Goal: Task Accomplishment & Management: Use online tool/utility

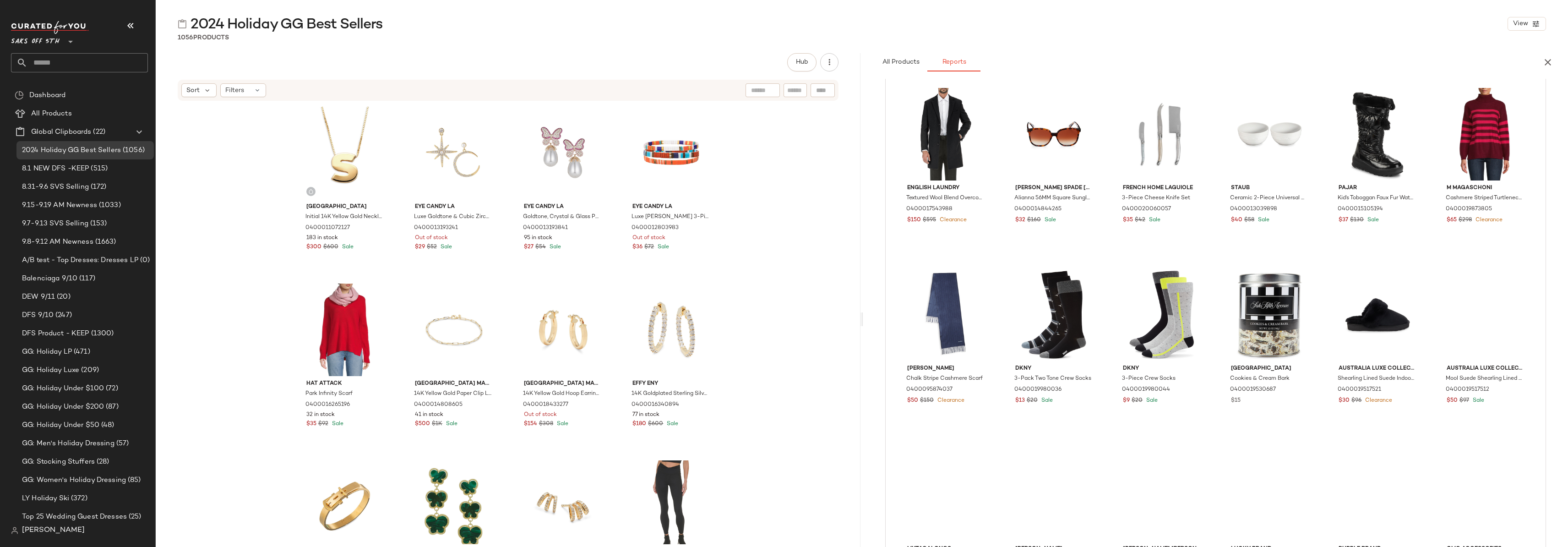
scroll to position [1308, 0]
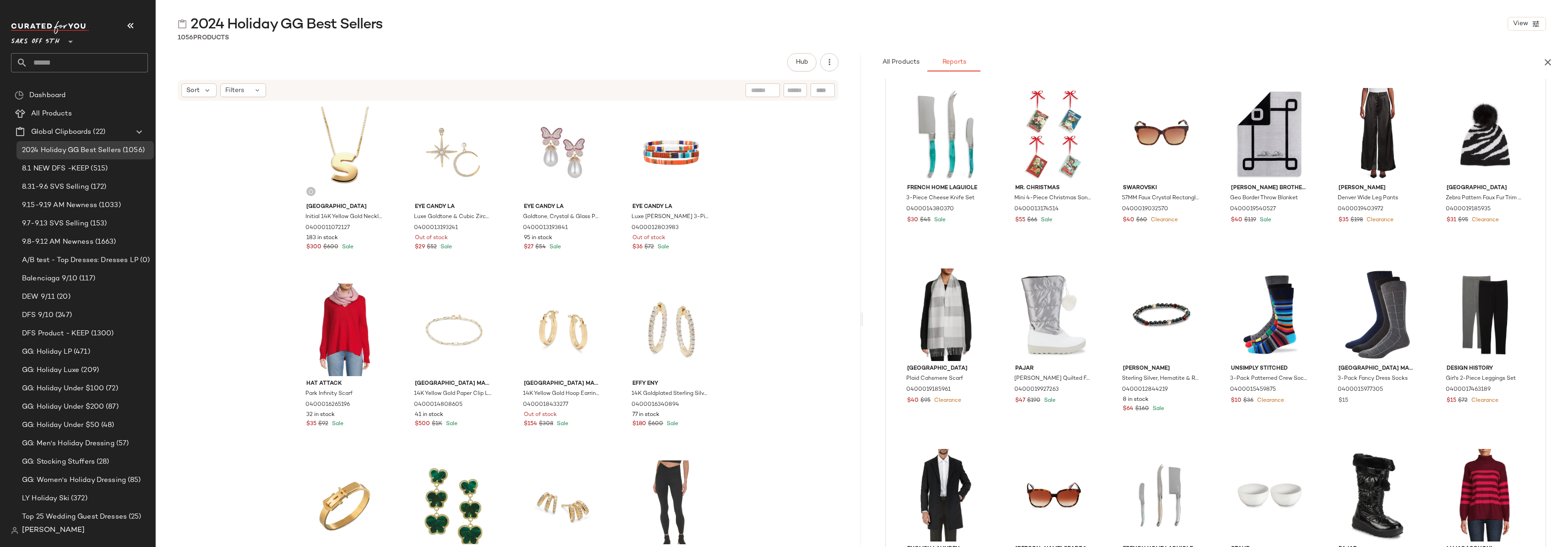
click at [34, 41] on span "Saks OFF 5TH" at bounding box center [35, 39] width 49 height 16
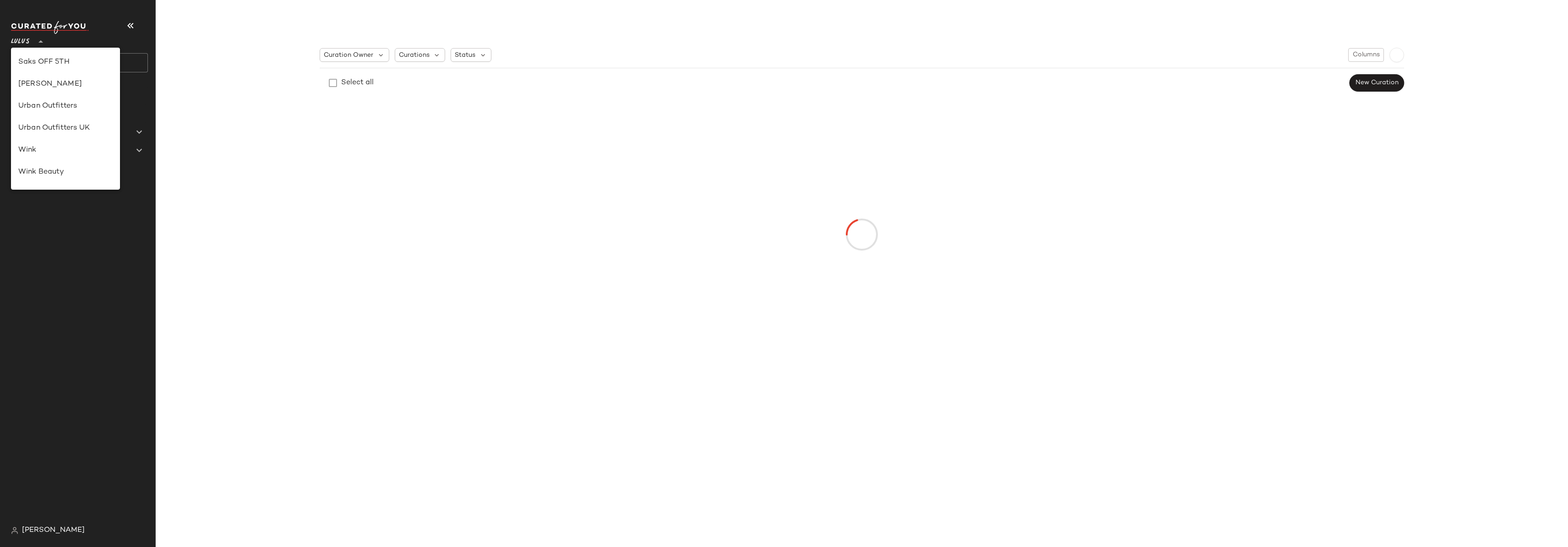
scroll to position [230, 0]
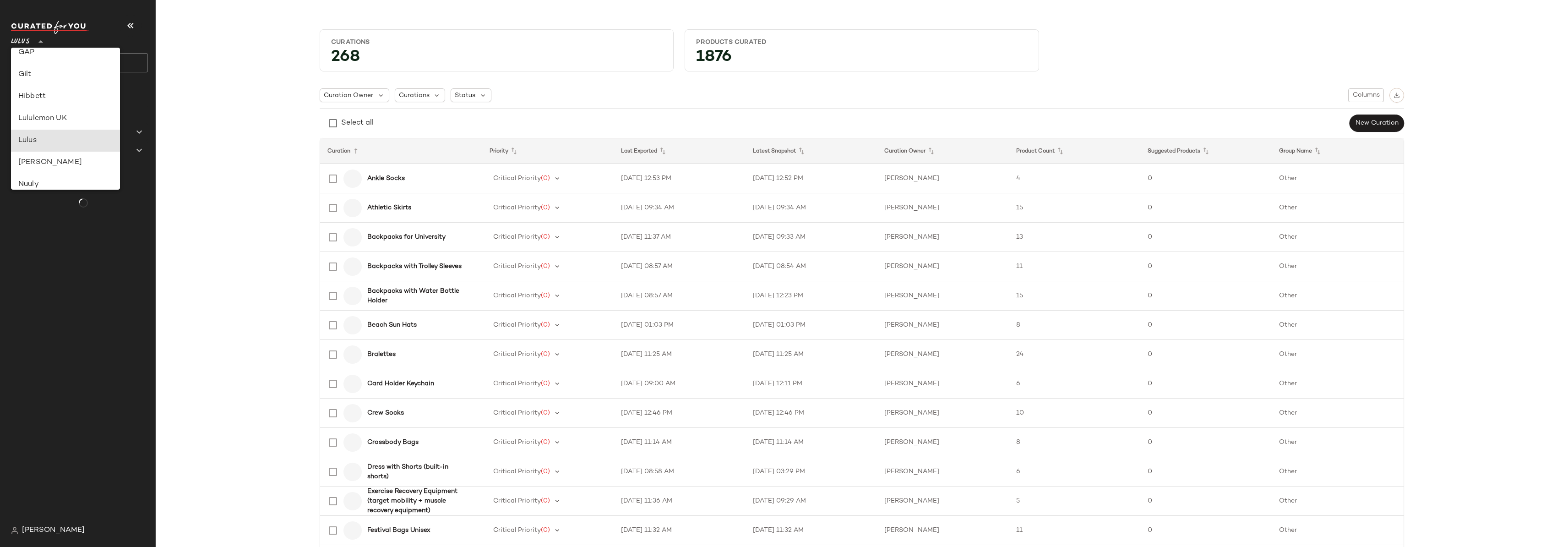
type input "**"
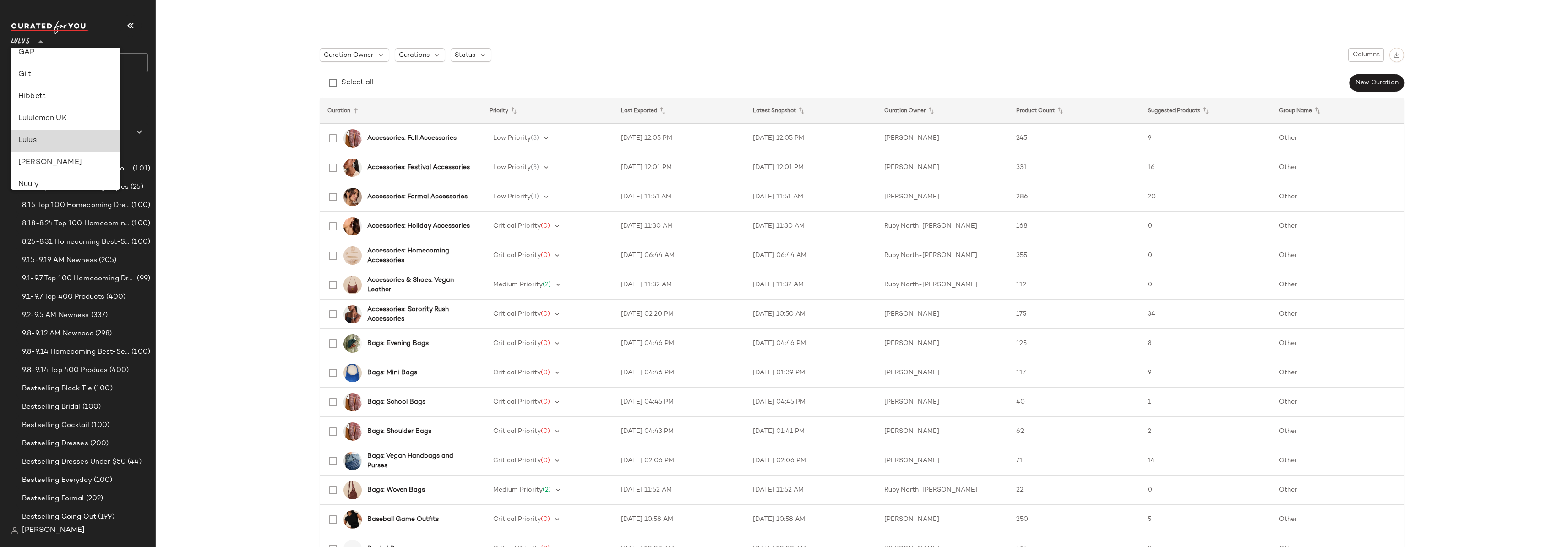
click at [29, 135] on div "Lulus" at bounding box center [65, 141] width 94 height 11
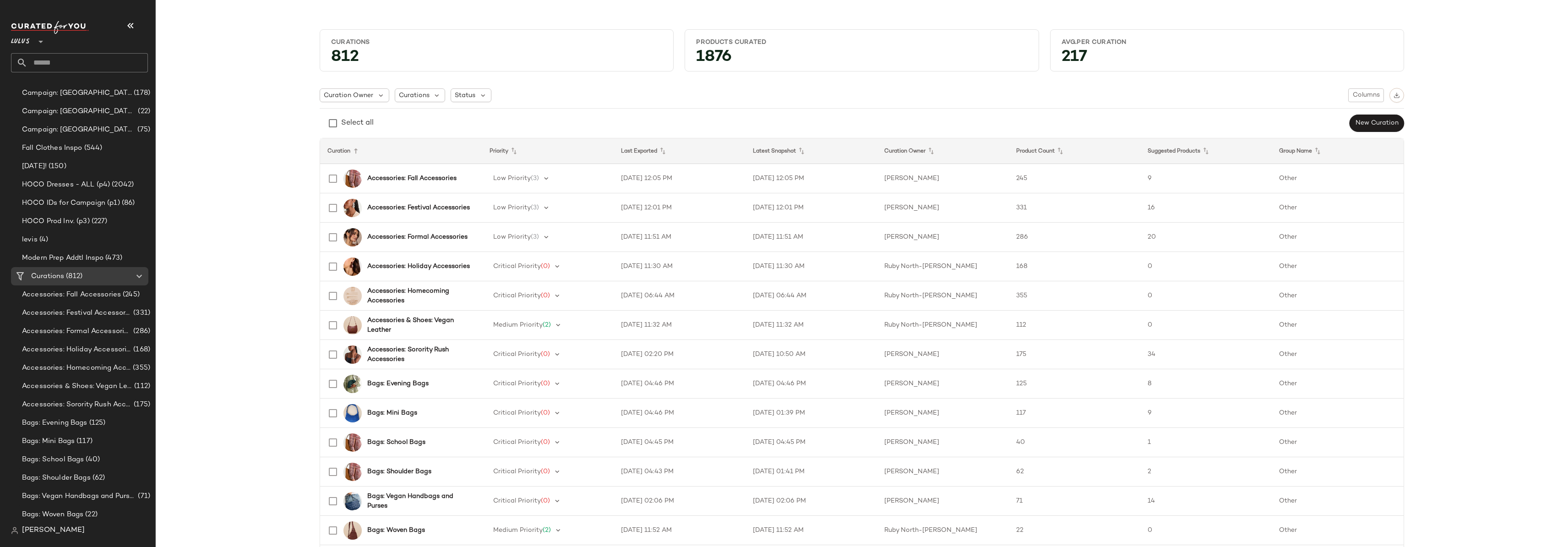
scroll to position [682, 0]
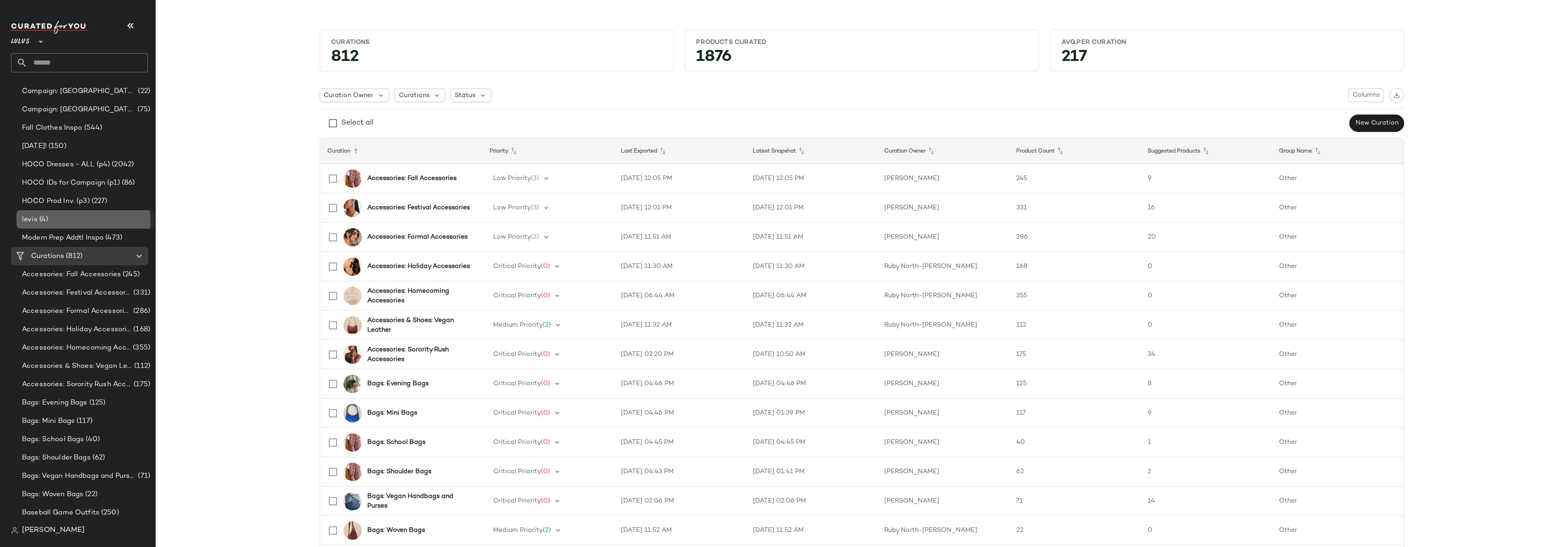
click at [53, 221] on div "levis (4)" at bounding box center [85, 219] width 131 height 10
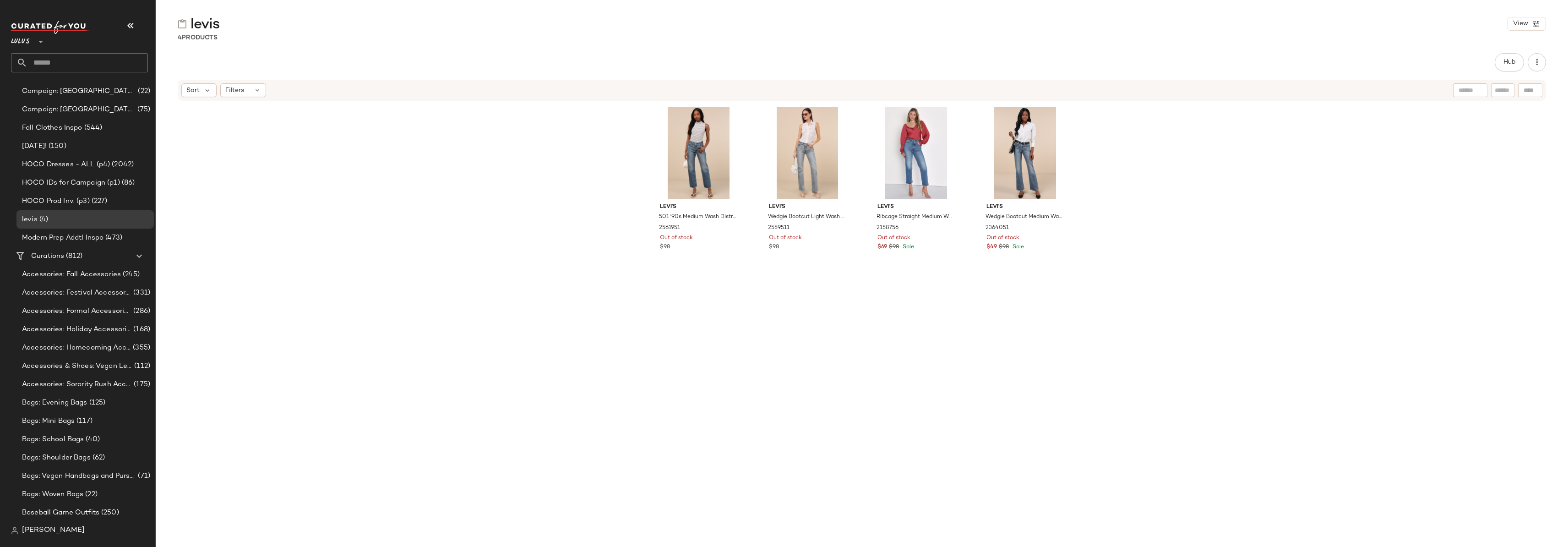
click at [639, 154] on div "Levi's 501 '90s Medium Wash Distressed Mid-Rise Straight Leg Jeans 2561951 Out …" at bounding box center [862, 304] width 1412 height 404
click at [1147, 159] on div "Levi's 501 '90s Medium Wash Distressed Mid-Rise Straight Leg Jeans 2561951 Out …" at bounding box center [862, 304] width 1412 height 404
click at [57, 112] on span "All Products" at bounding box center [51, 113] width 41 height 10
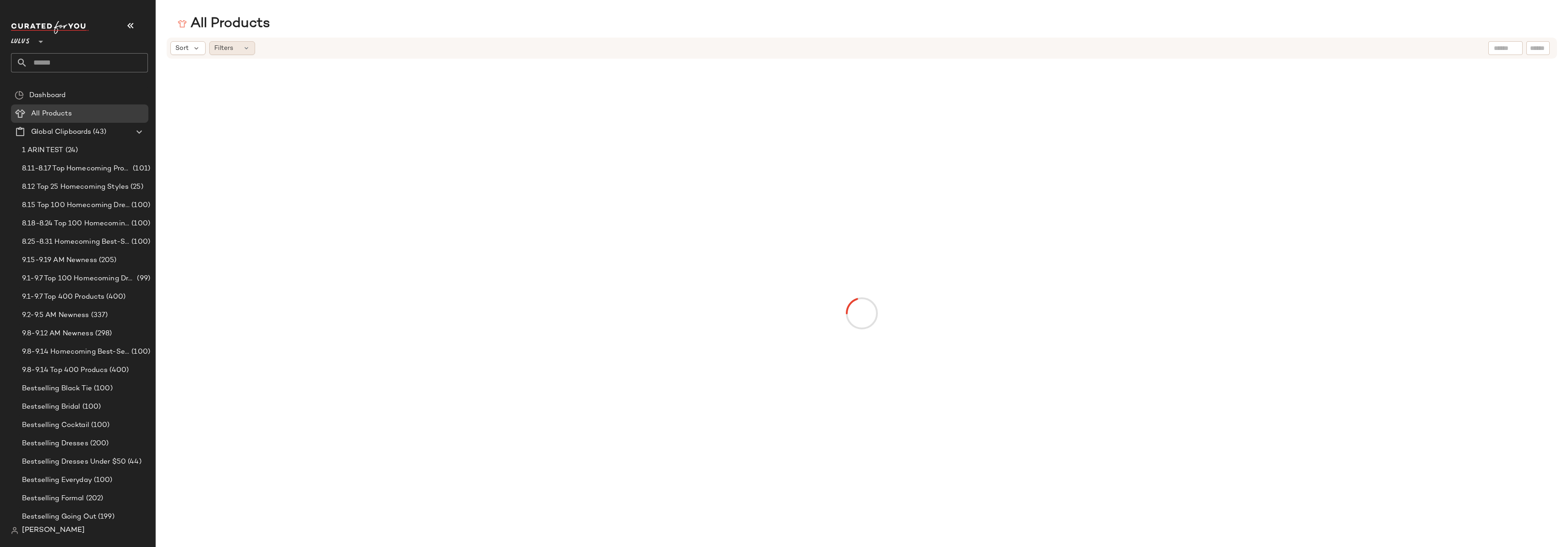
click at [236, 48] on div "Filters" at bounding box center [232, 48] width 46 height 14
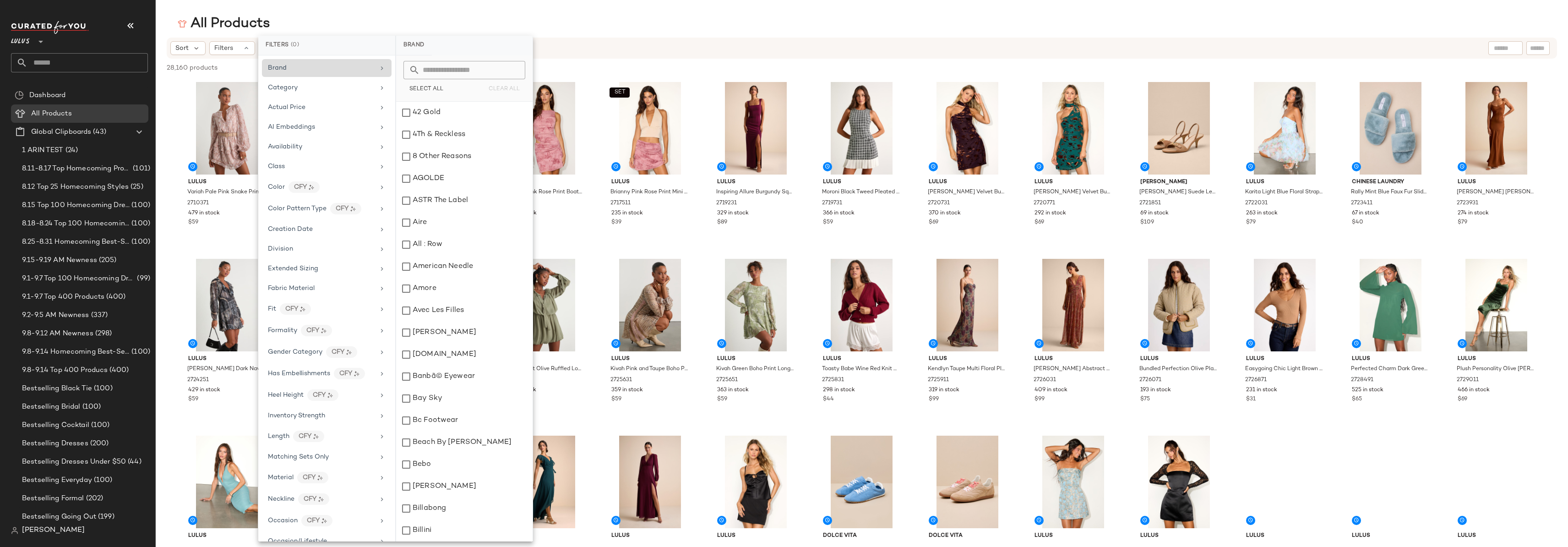
click at [293, 70] on div "Brand" at bounding box center [321, 68] width 107 height 10
click at [426, 69] on input "text" at bounding box center [470, 70] width 100 height 18
type input "*"
type input "**"
click at [432, 287] on div "Levi's" at bounding box center [464, 289] width 136 height 22
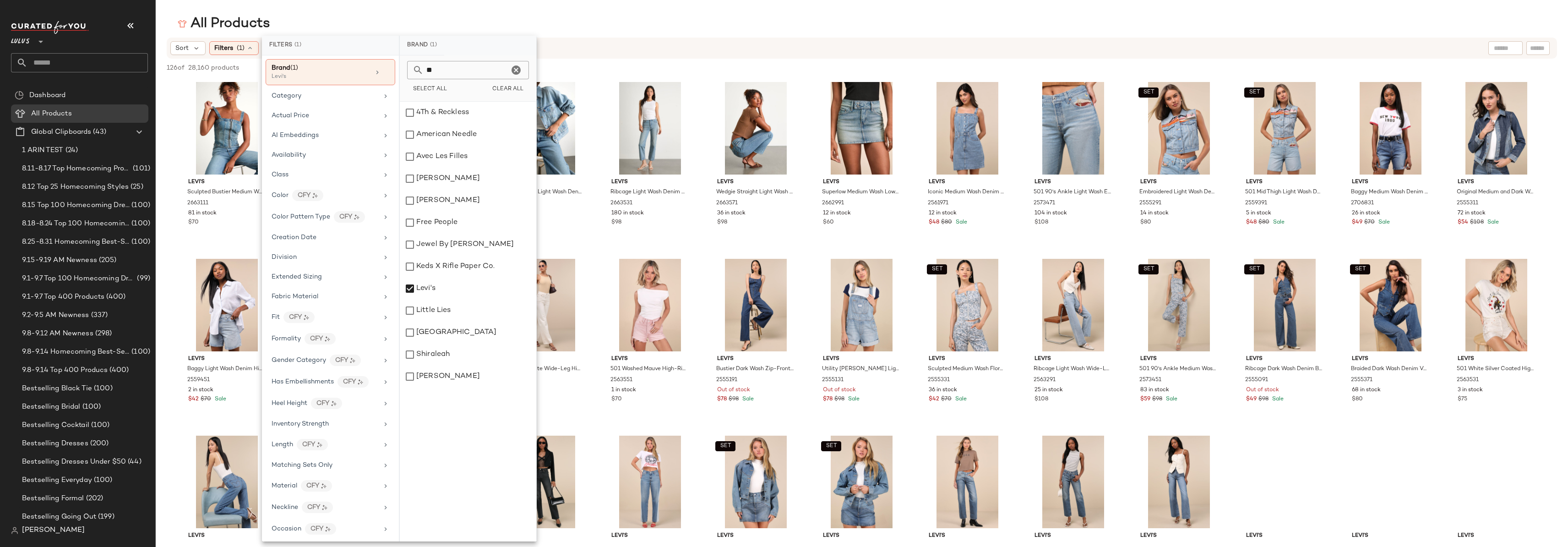
click at [993, 25] on div "All Products" at bounding box center [862, 24] width 1412 height 18
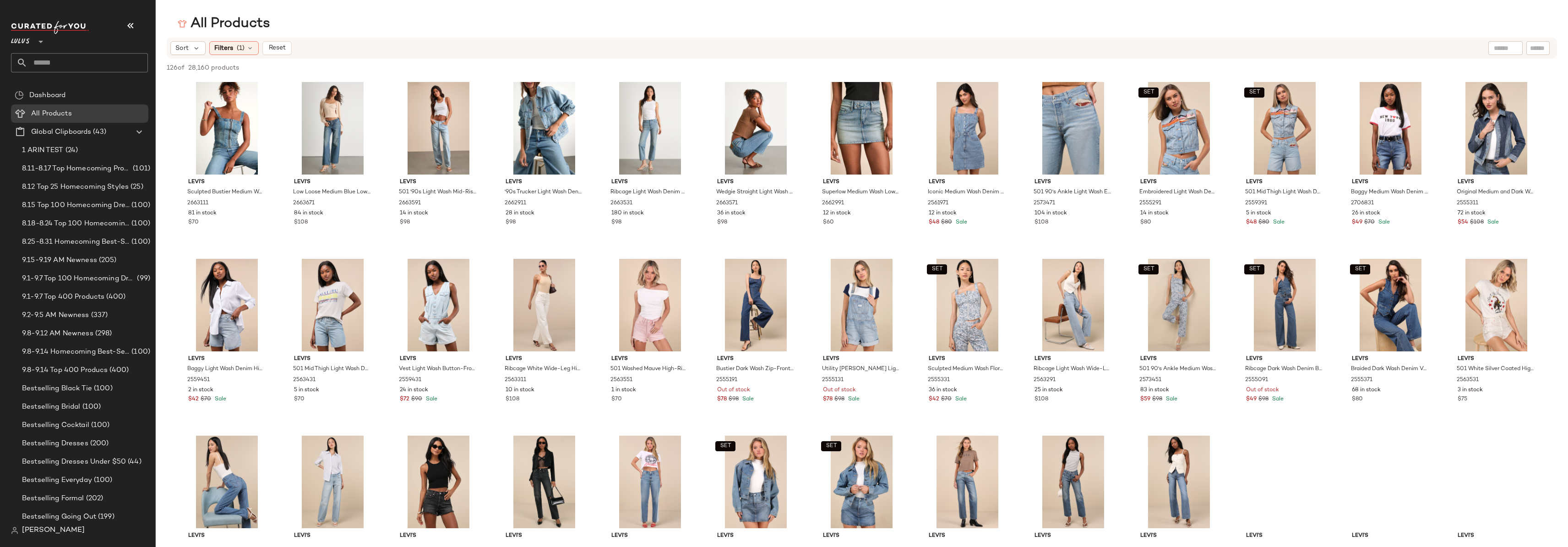
click at [993, 25] on div "All Products" at bounding box center [862, 24] width 1412 height 18
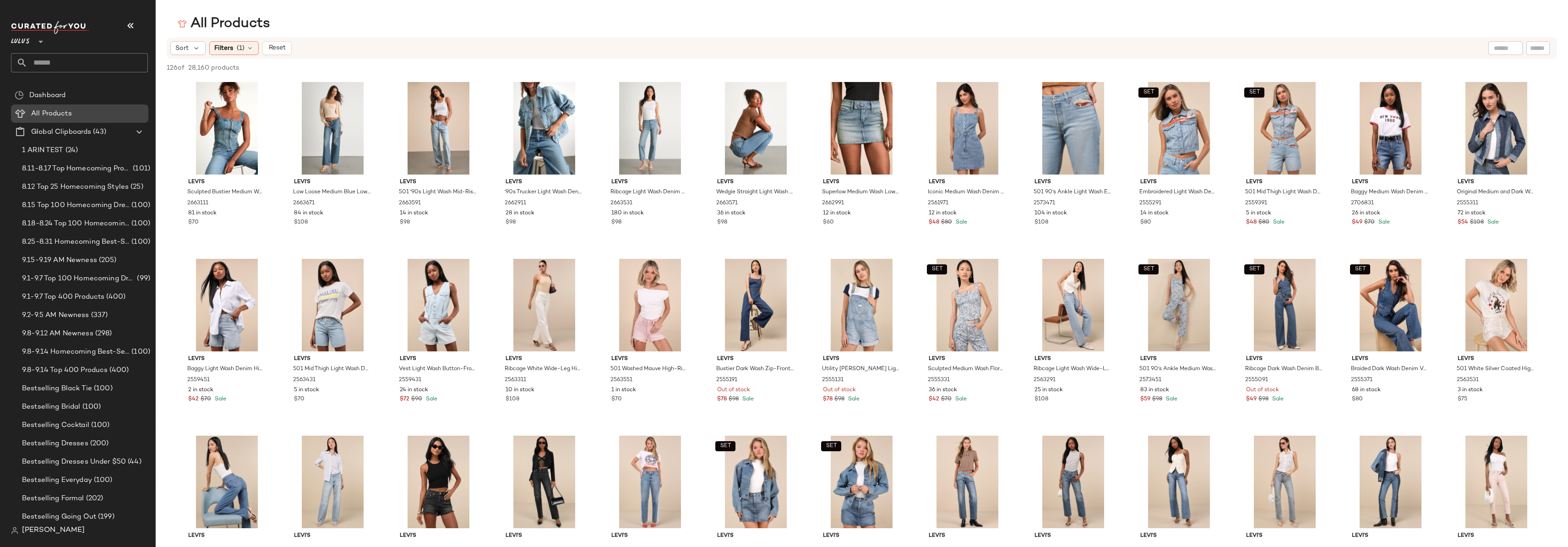
click at [50, 114] on span "All Products" at bounding box center [51, 113] width 41 height 10
click at [52, 64] on input "text" at bounding box center [88, 63] width 121 height 19
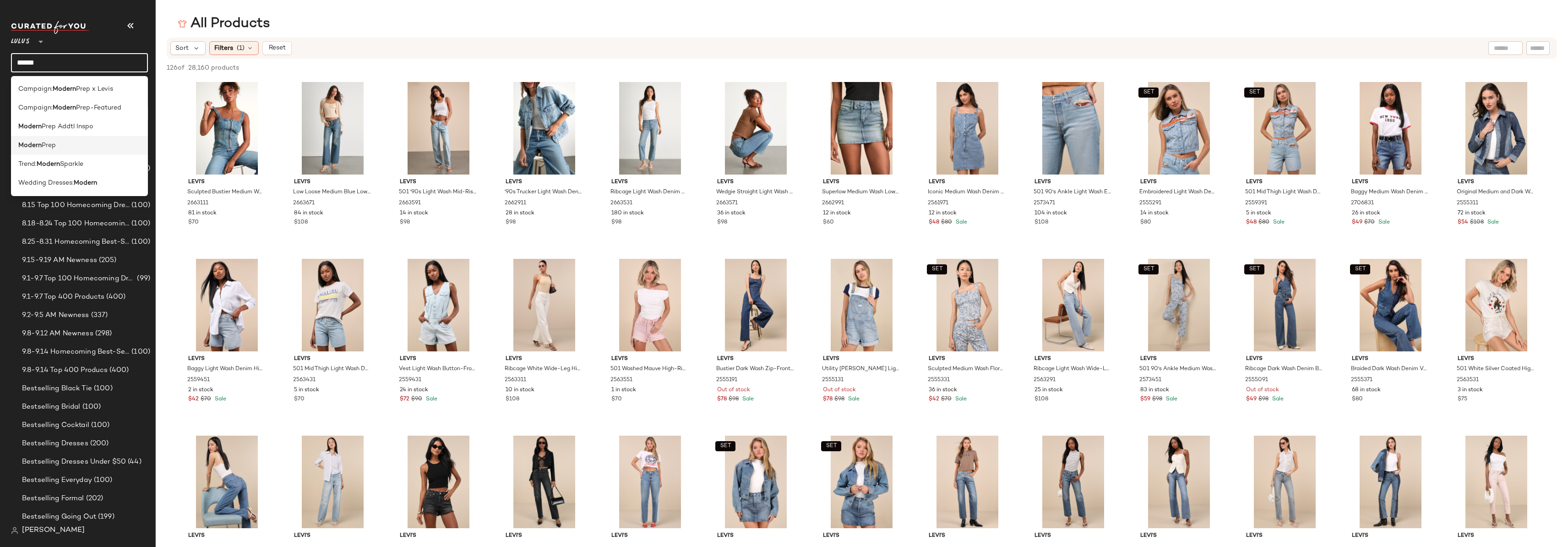
type input "******"
click at [55, 147] on span "Prep" at bounding box center [48, 146] width 14 height 10
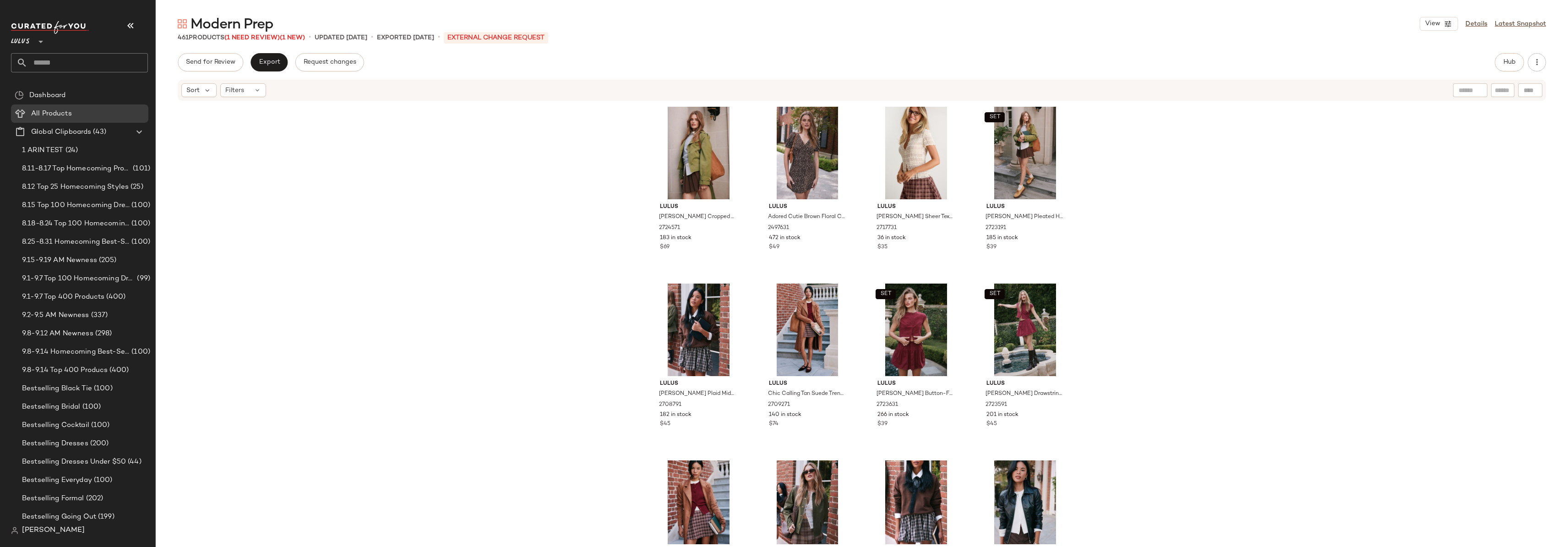
click at [1203, 151] on div "Lulus Lianna Green Cropped Trench Coat 2724571 183 in stock $69 Lulus Adored Cu…" at bounding box center [862, 323] width 1412 height 443
click at [1233, 154] on div "Lulus Lianna Green Cropped Trench Coat 2724571 183 in stock $69 Lulus Adored Cu…" at bounding box center [862, 323] width 1412 height 443
click at [1474, 62] on button "Hub" at bounding box center [1510, 62] width 29 height 18
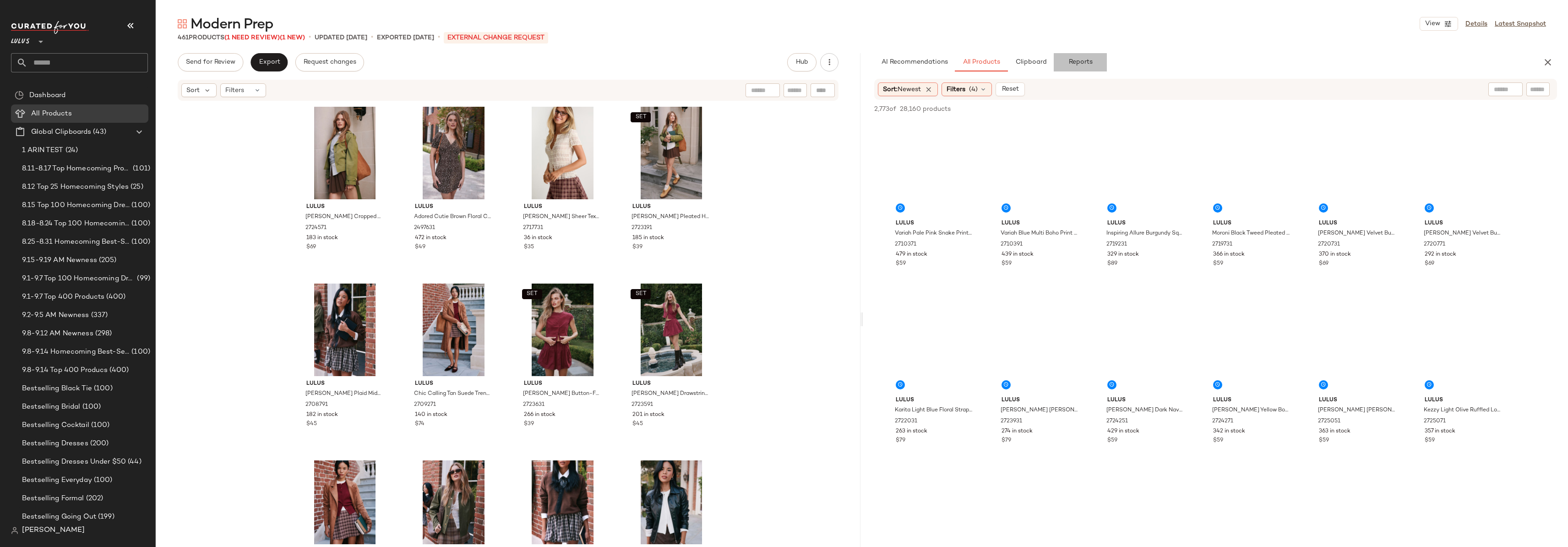
click at [1078, 61] on span "Reports" at bounding box center [1080, 62] width 24 height 7
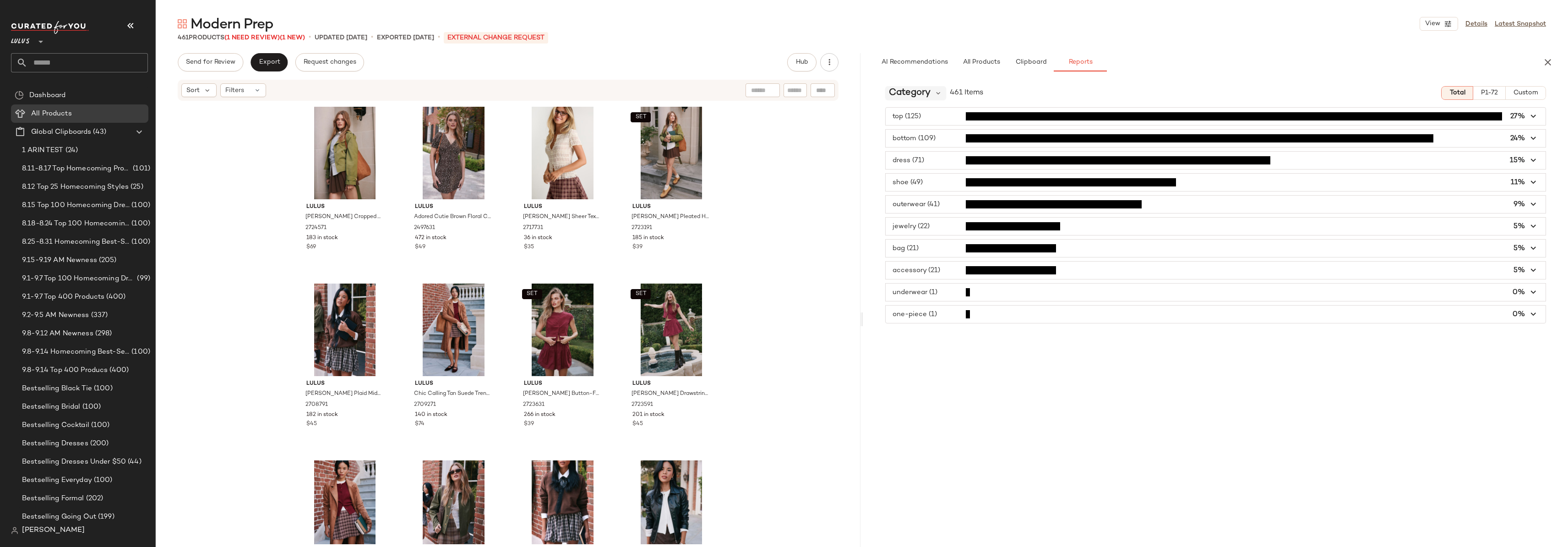
click at [900, 91] on span "Category" at bounding box center [909, 93] width 41 height 14
click at [1130, 70] on div "AI Recommendations All Products Clipboard Reports" at bounding box center [1201, 62] width 654 height 18
click at [999, 60] on span "All Products" at bounding box center [981, 62] width 38 height 7
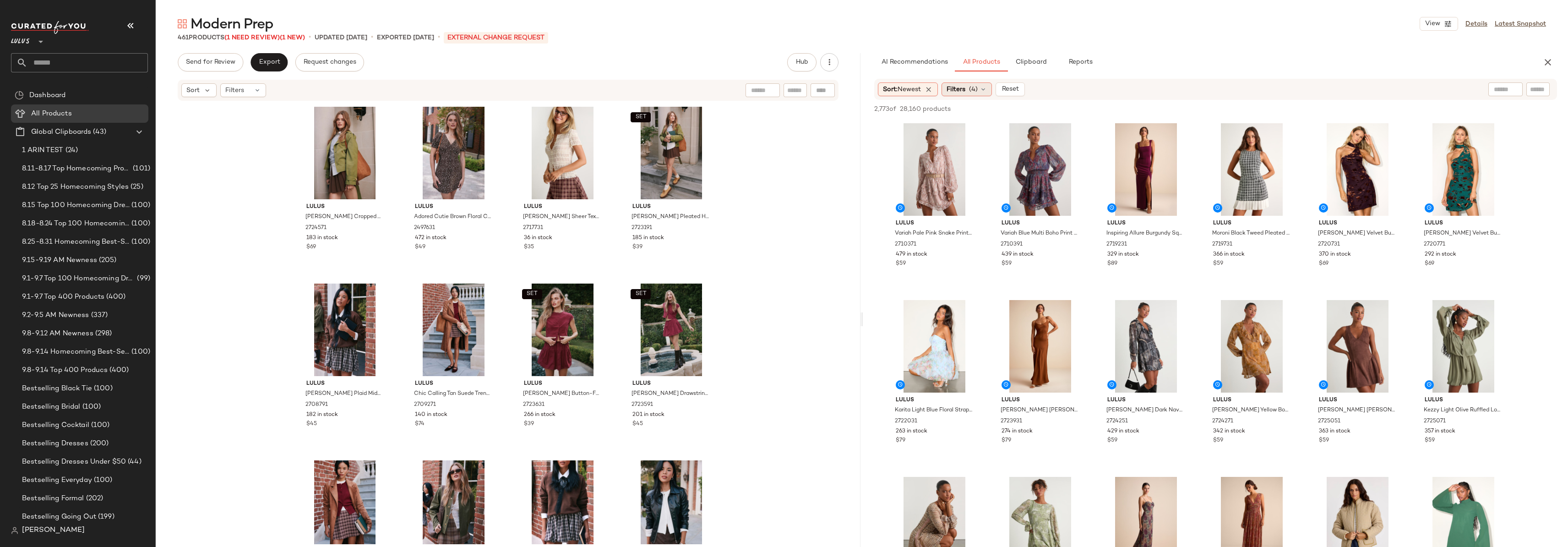
click at [980, 86] on div "Filters (4)" at bounding box center [967, 89] width 51 height 14
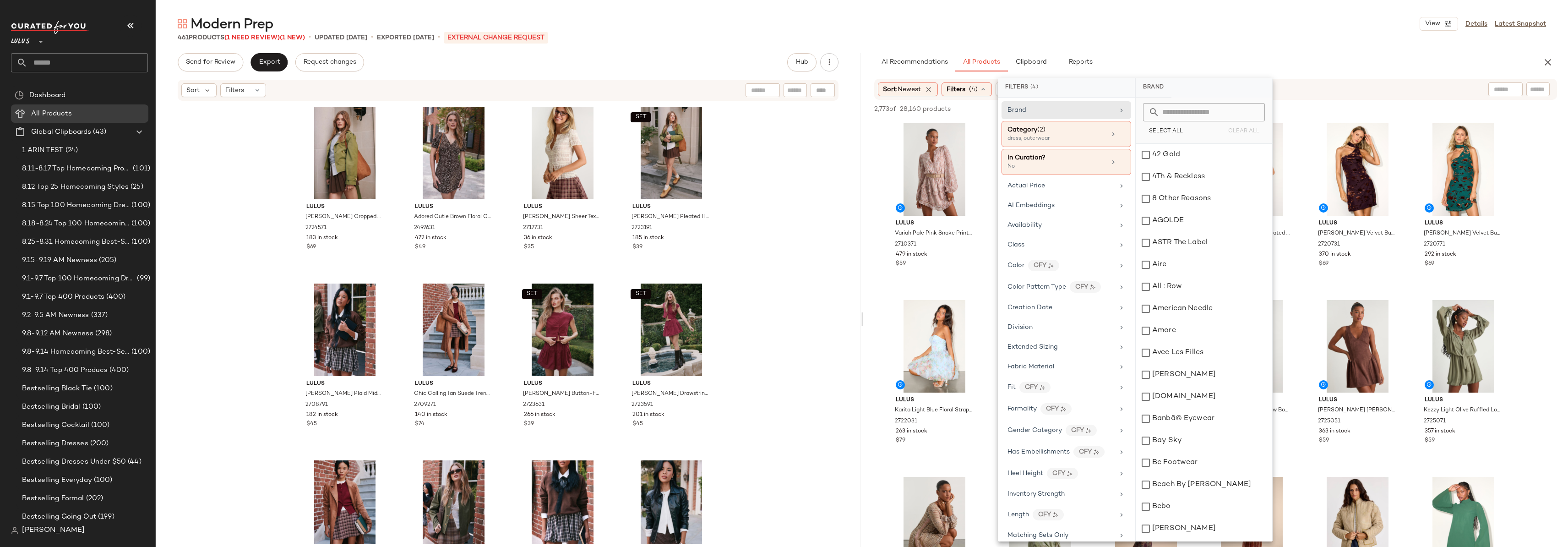
click at [1186, 110] on input "text" at bounding box center [1209, 112] width 100 height 18
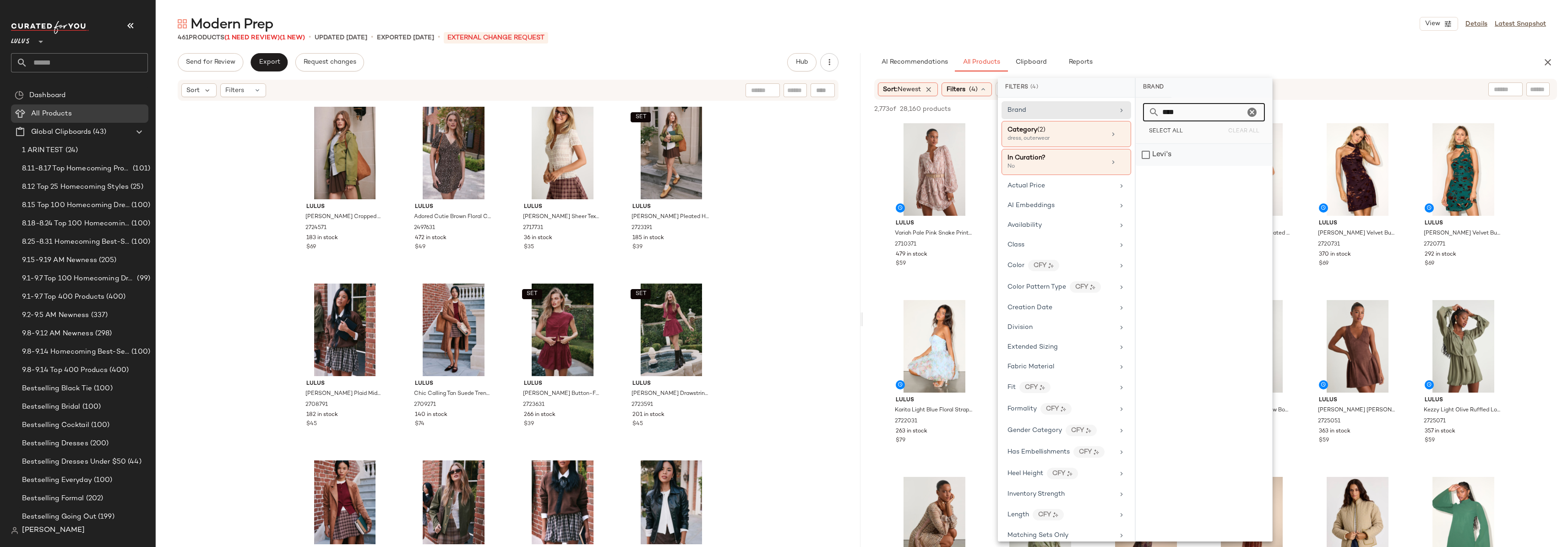
type input "****"
click at [1148, 158] on div "Levi's" at bounding box center [1204, 155] width 136 height 22
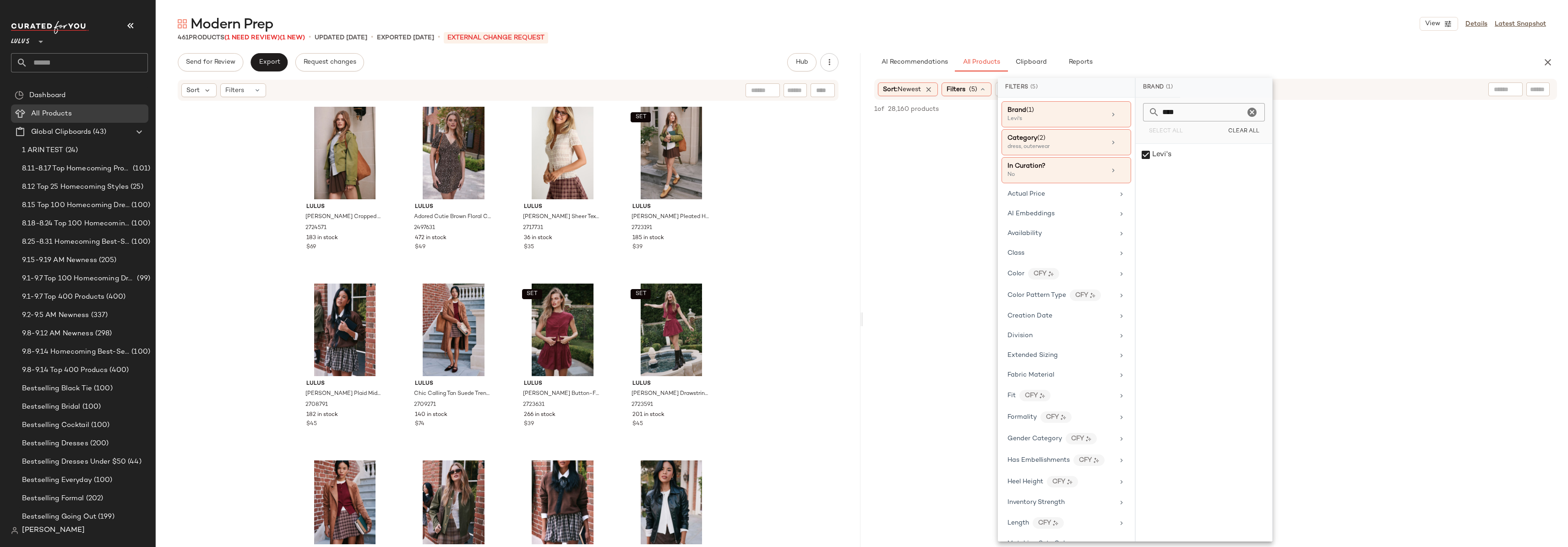
click at [1255, 62] on div "AI Recommendations All Products Clipboard Reports" at bounding box center [1201, 62] width 654 height 18
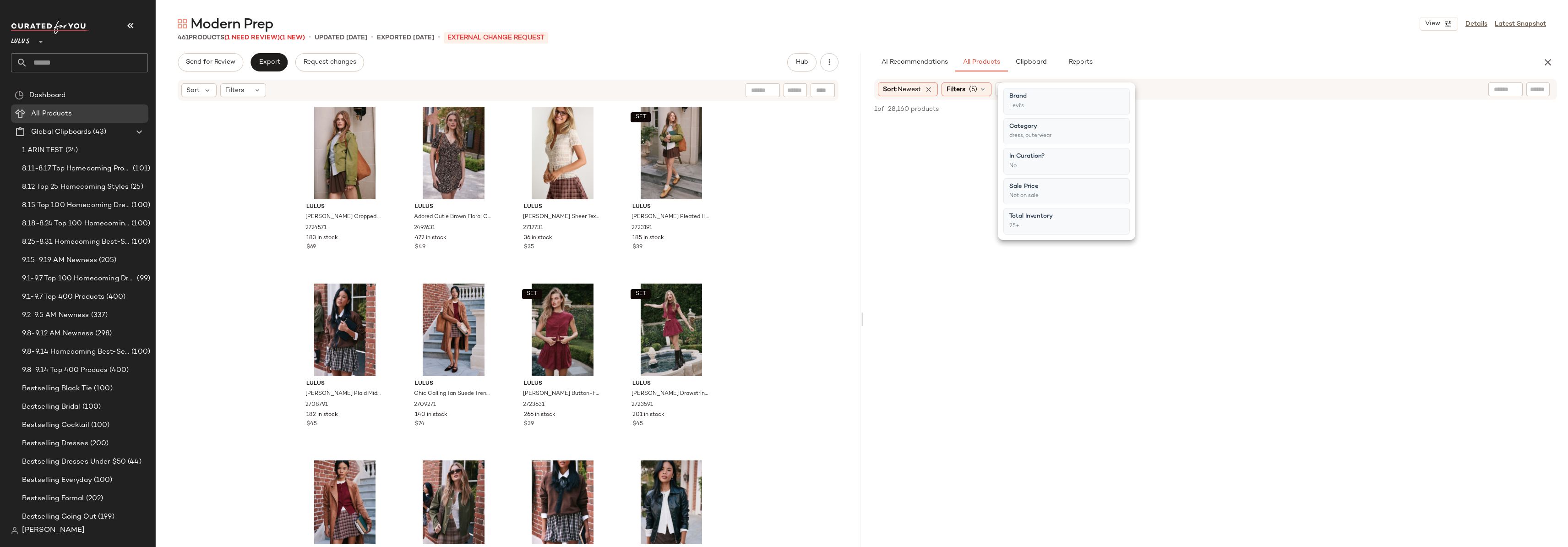
click at [1255, 62] on div "AI Recommendations All Products Clipboard Reports" at bounding box center [1201, 62] width 654 height 18
click at [953, 100] on div "1 of 28,160 products • 0 selected Add to Top Add to Bottom Deselect All" at bounding box center [1216, 110] width 705 height 20
click at [985, 117] on div "1 of 28,160 products • 0 selected Add to Top Add to Bottom Deselect All" at bounding box center [1216, 110] width 705 height 20
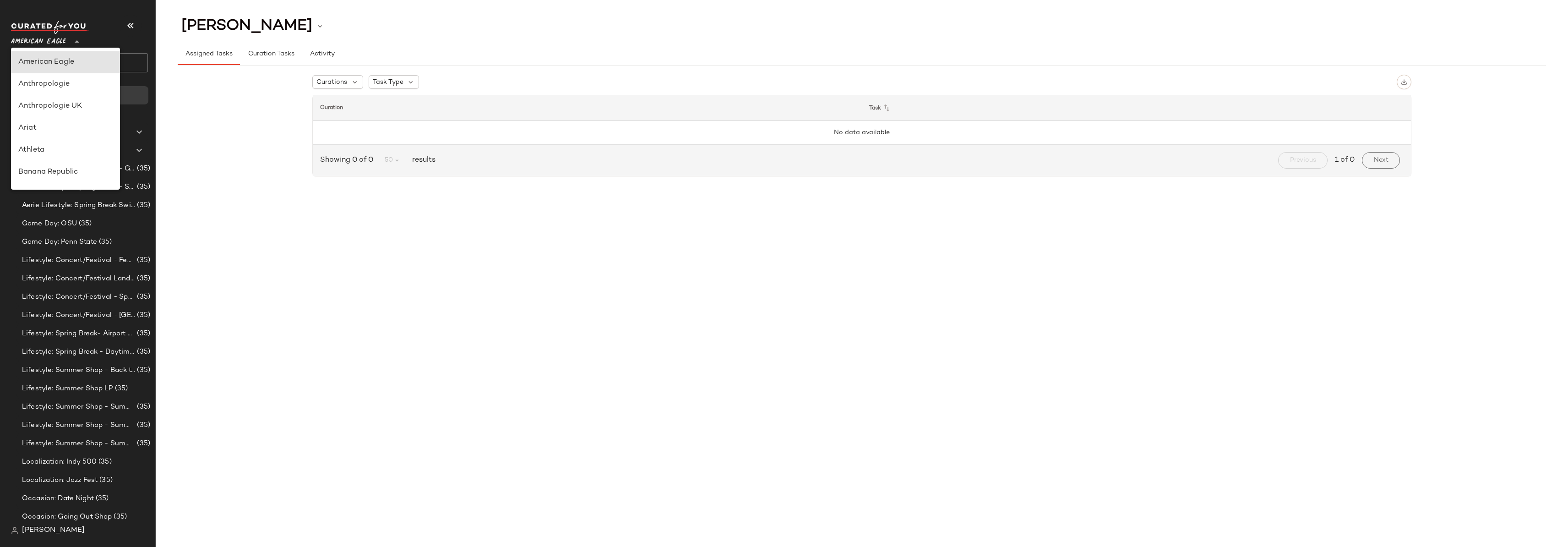
click at [32, 40] on span "American Eagle" at bounding box center [38, 39] width 55 height 16
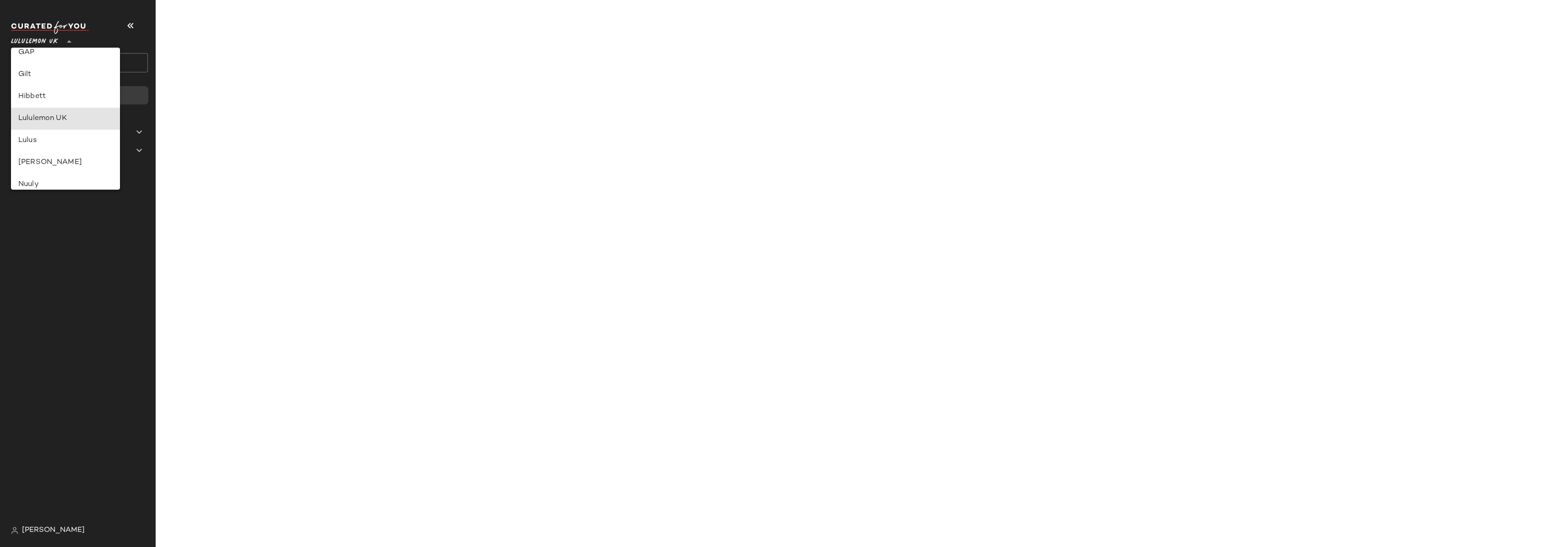
type input "**"
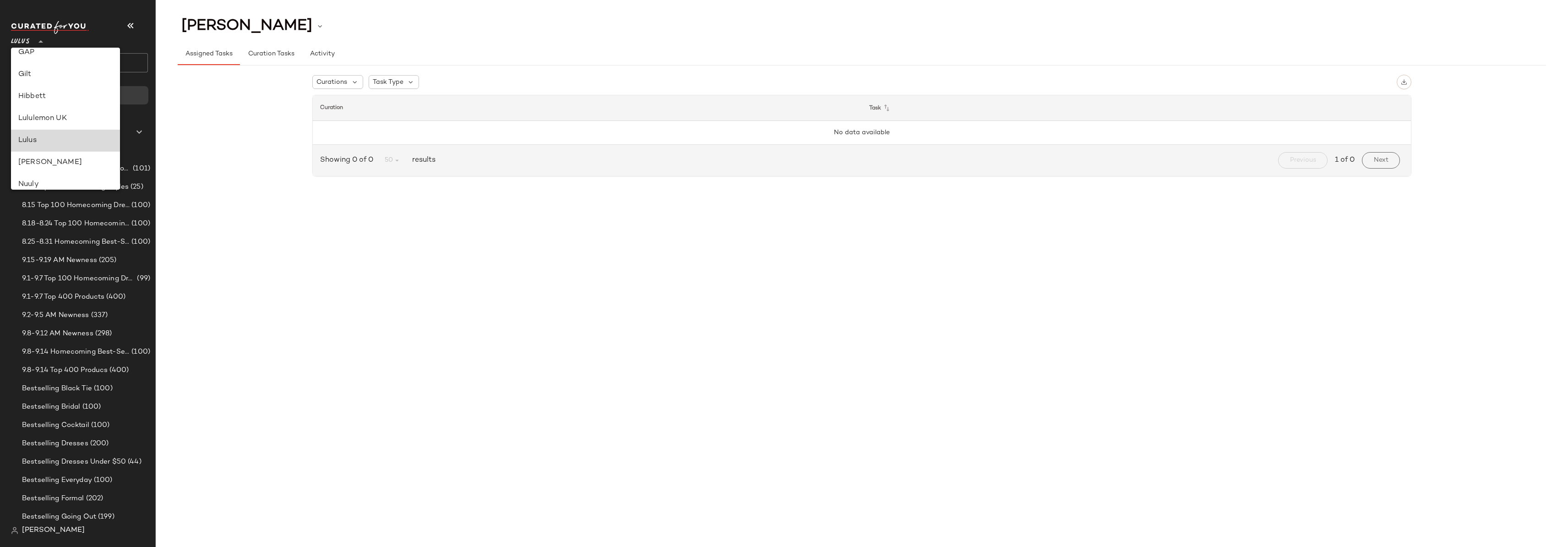
click at [30, 138] on div "Lulus" at bounding box center [65, 141] width 94 height 11
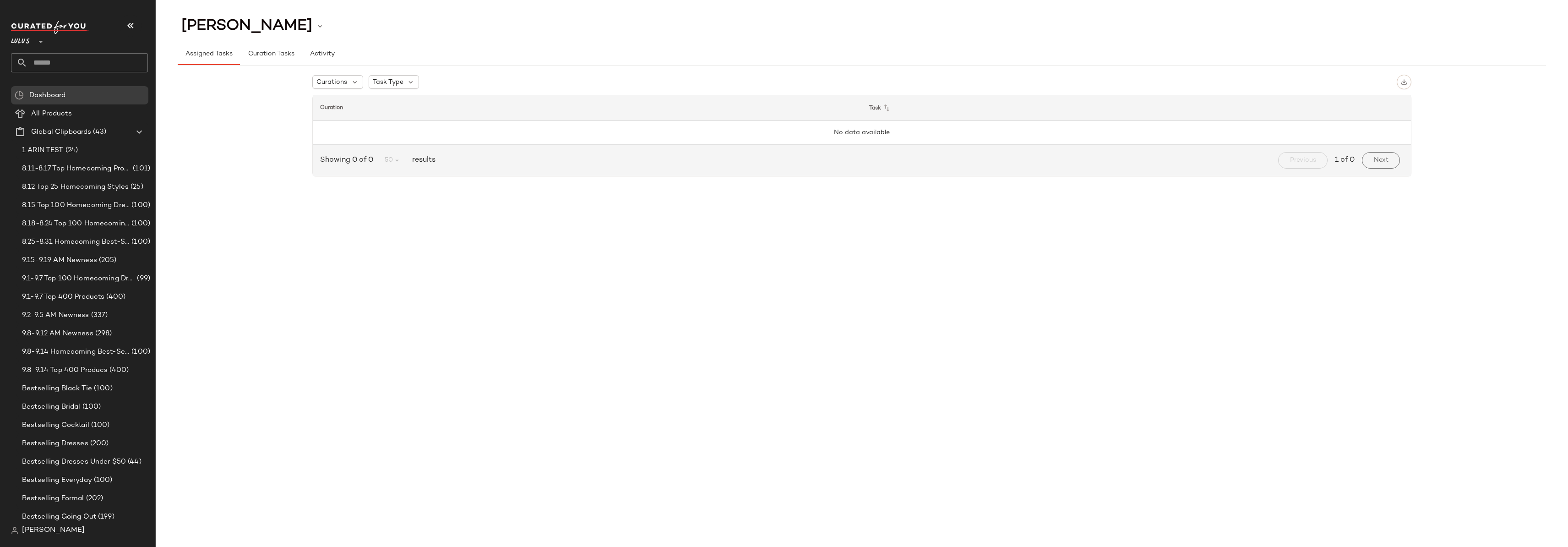
click at [66, 67] on input "text" at bounding box center [88, 63] width 121 height 19
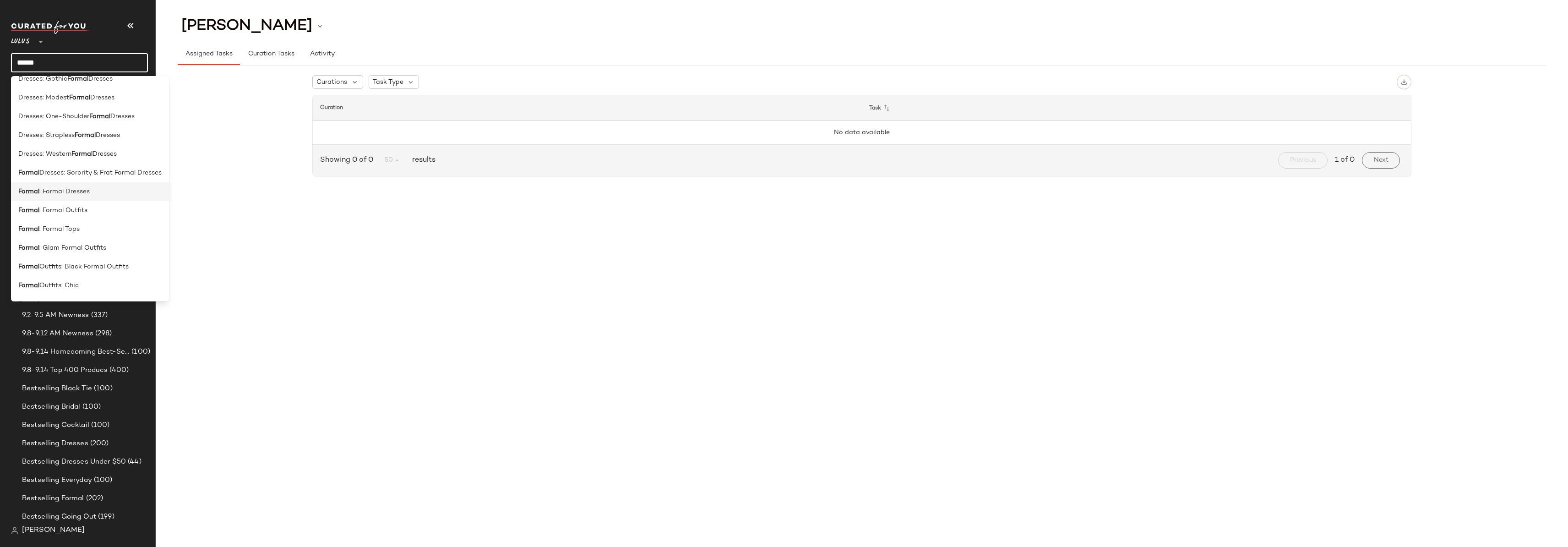
scroll to position [169, 0]
type input "******"
click at [63, 182] on span ": Formal Dresses" at bounding box center [65, 183] width 51 height 10
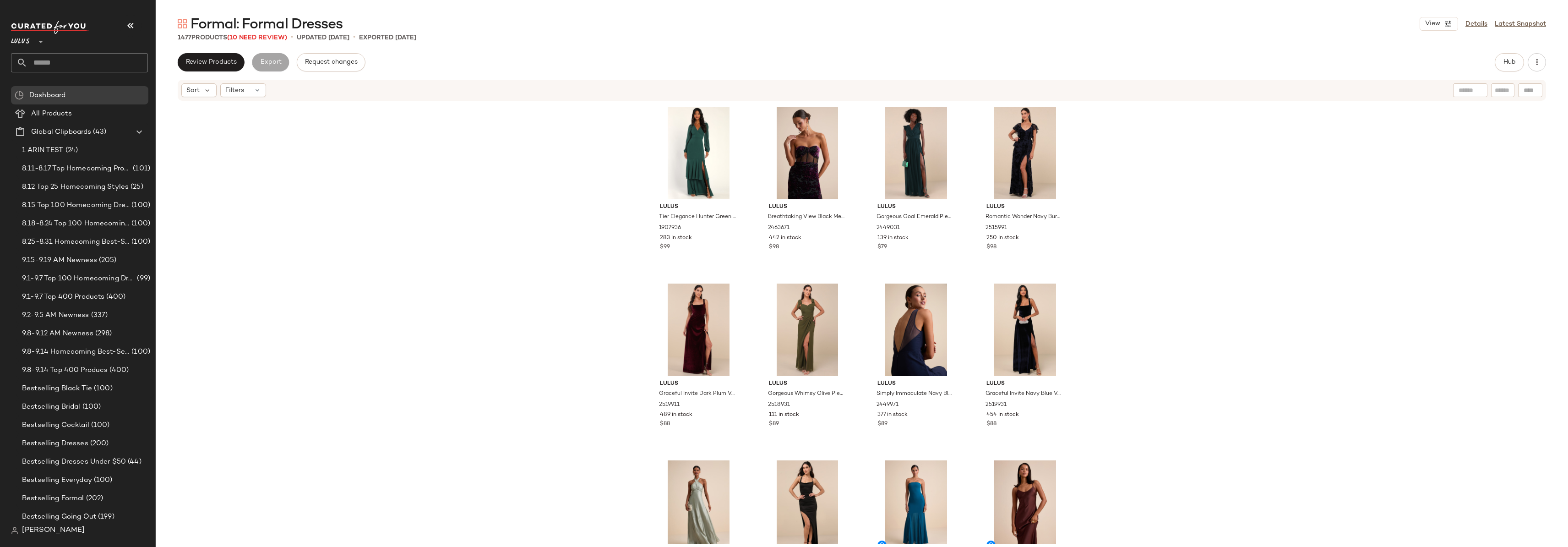
click at [251, 149] on div "Lulus Tier Elegance Hunter Green Long Sleeve Tiered Maxi Dress 1907936 283 in s…" at bounding box center [862, 323] width 1412 height 443
click at [271, 210] on div "Lulus Tier Elegance Hunter Green Long Sleeve Tiered Maxi Dress 1907936 283 in s…" at bounding box center [862, 323] width 1412 height 443
click at [75, 282] on span "9.1-9.7 Top 100 Homecoming Dresses" at bounding box center [79, 278] width 113 height 10
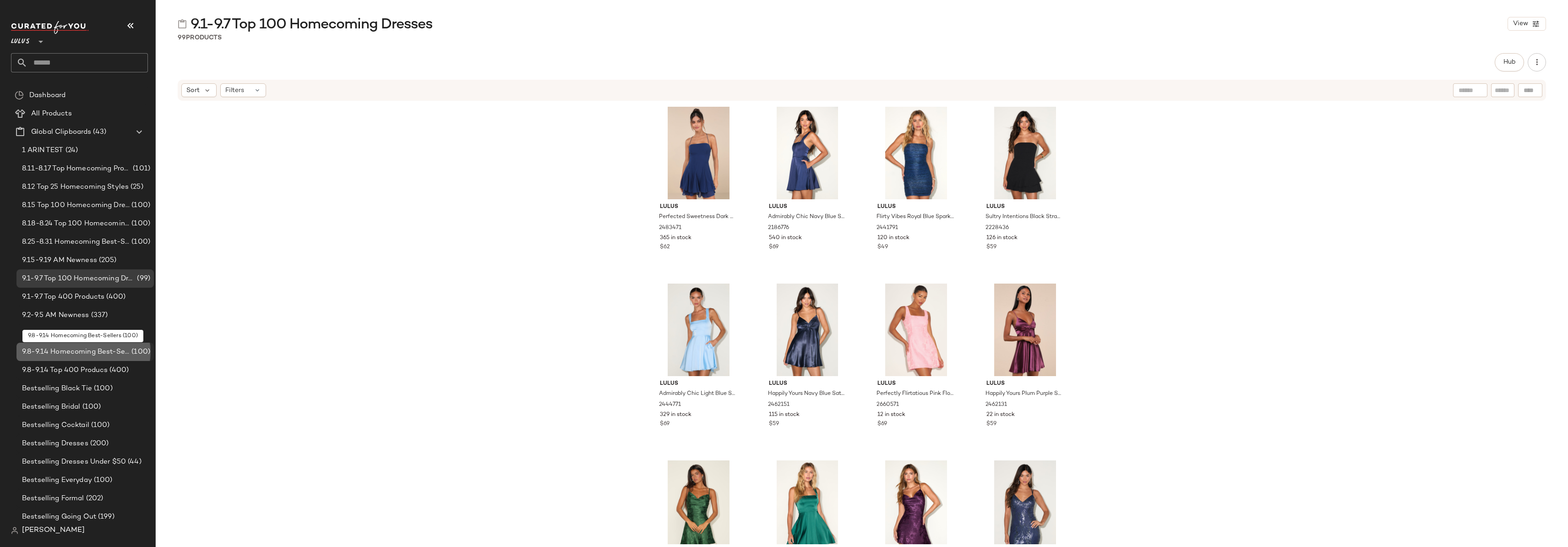
click at [75, 351] on span "9.8-9.14 Homecoming Best-Sellers" at bounding box center [75, 352] width 108 height 10
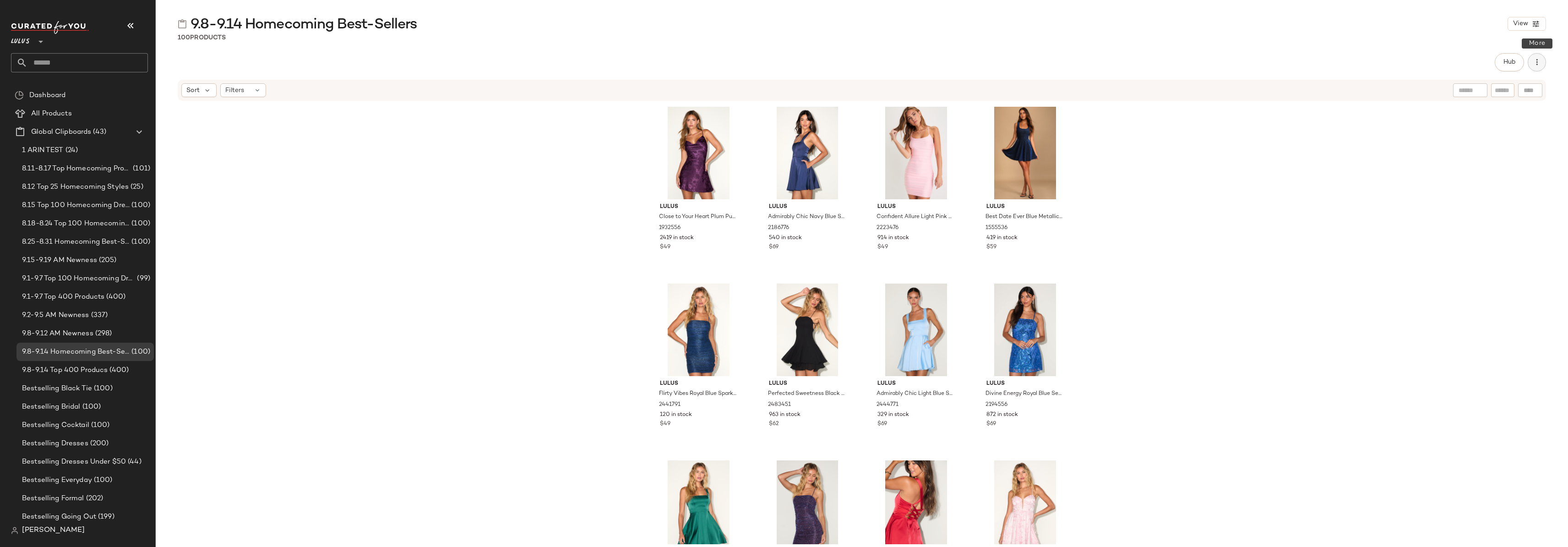
click at [1538, 64] on icon "button" at bounding box center [1536, 62] width 9 height 9
click at [1479, 110] on span "Download All" at bounding box center [1495, 111] width 86 height 10
click at [58, 63] on input "text" at bounding box center [88, 63] width 121 height 19
type input "*"
type input "****"
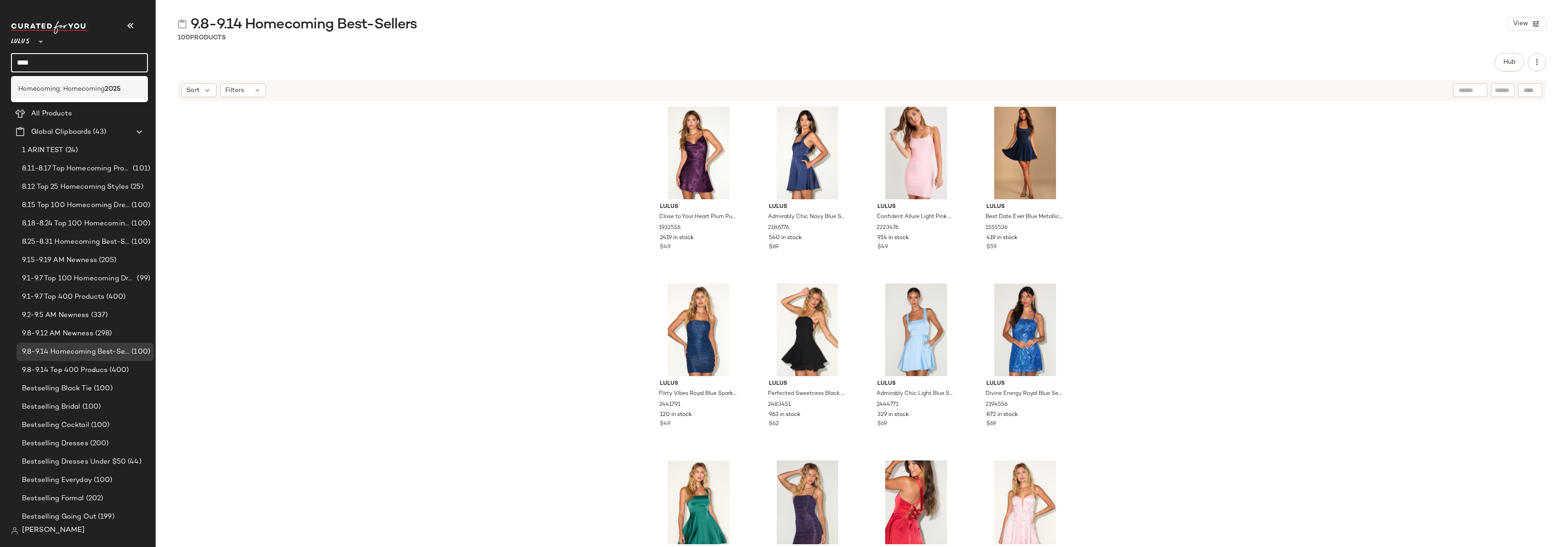
click at [93, 90] on span "Homecoming: Homecoming" at bounding box center [61, 89] width 86 height 10
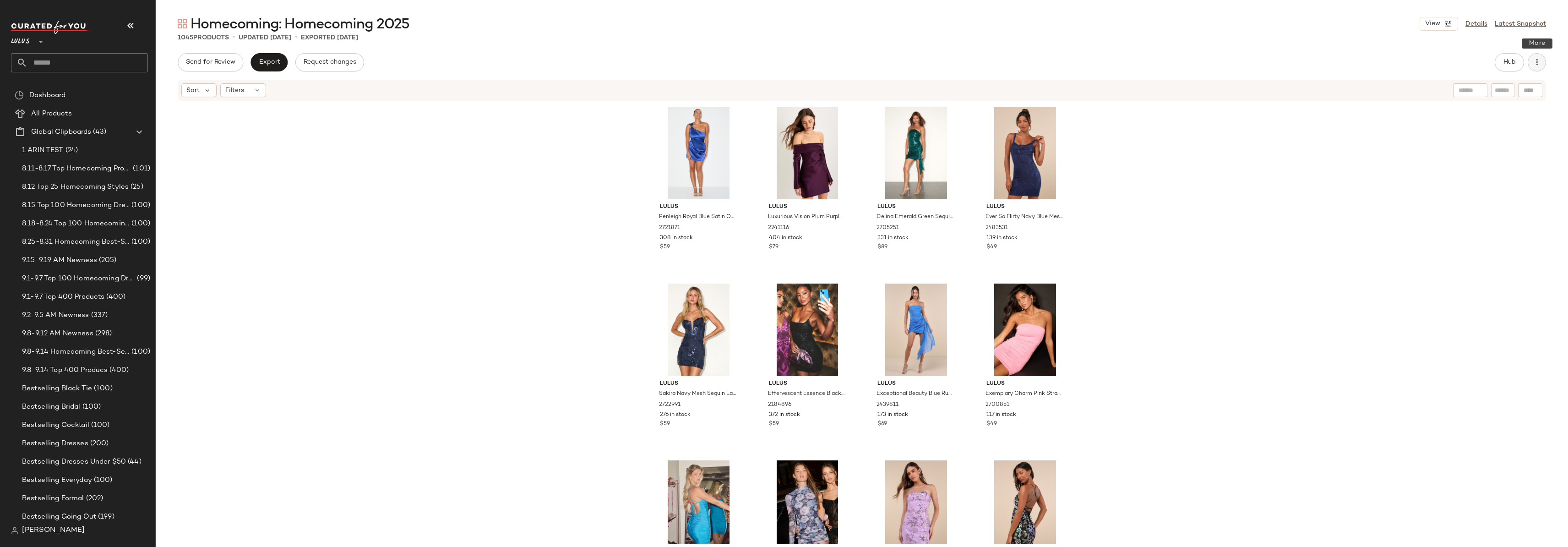
click at [1539, 62] on icon "button" at bounding box center [1536, 62] width 9 height 9
click at [1475, 110] on span "Download All" at bounding box center [1495, 111] width 86 height 10
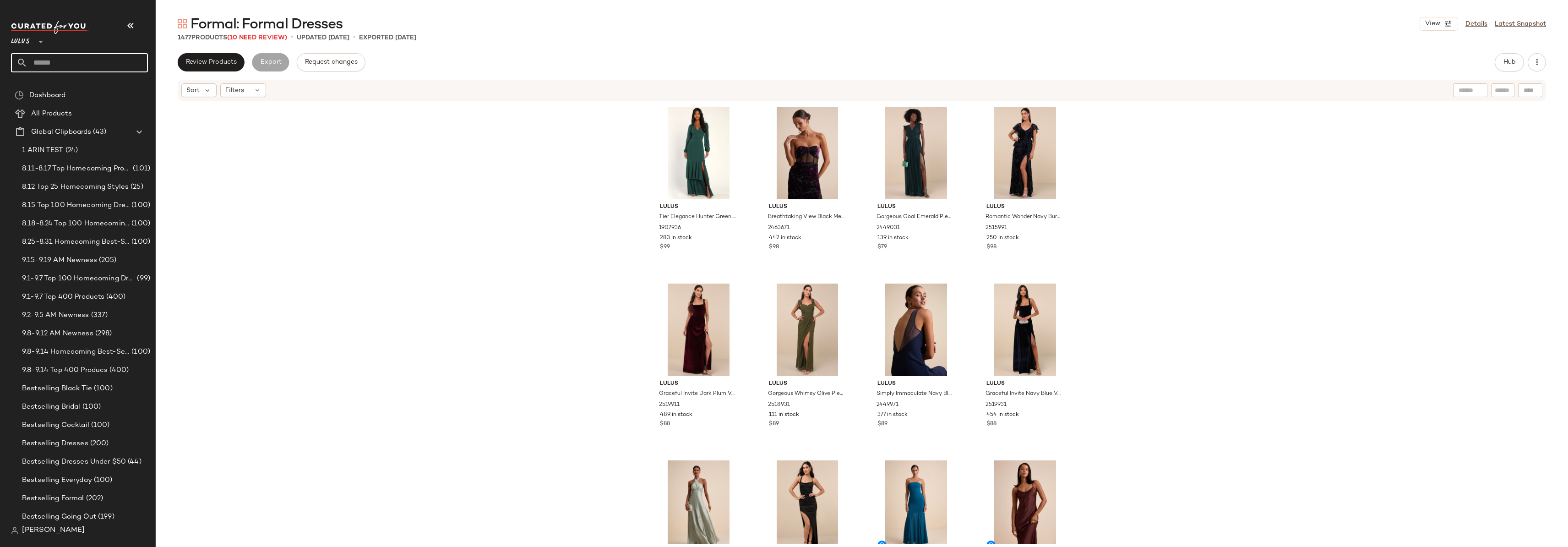
click at [46, 61] on input "text" at bounding box center [88, 63] width 121 height 19
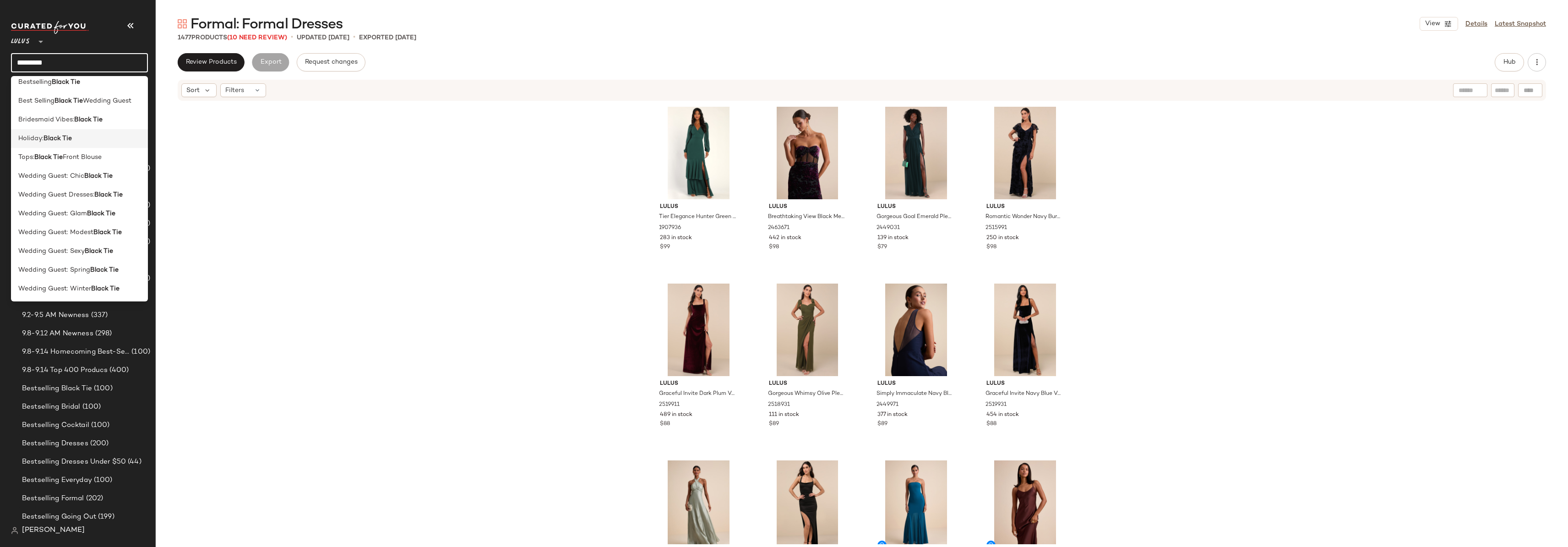
scroll to position [7, 0]
type input "*********"
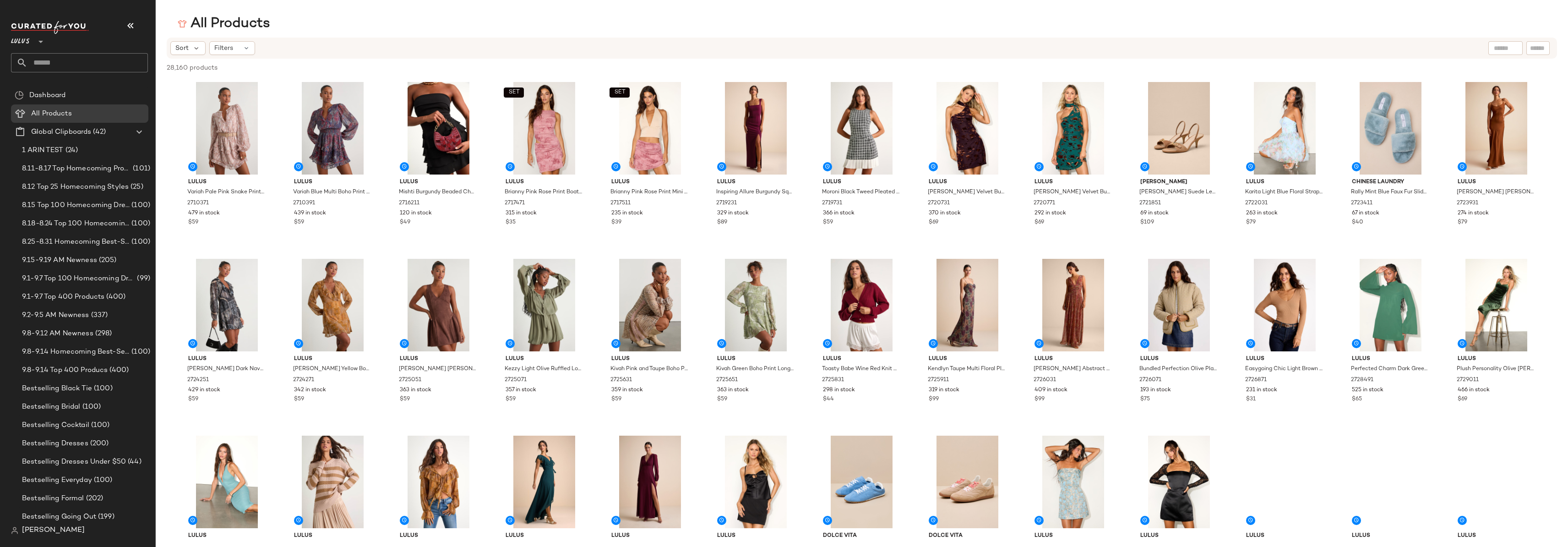
click at [1199, 32] on div "All Products" at bounding box center [862, 24] width 1412 height 18
